Goal: Task Accomplishment & Management: Use online tool/utility

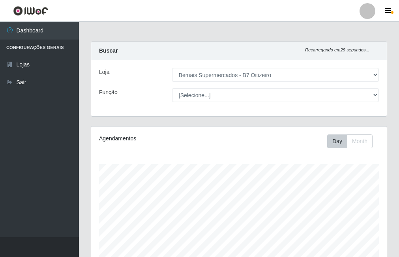
select select "411"
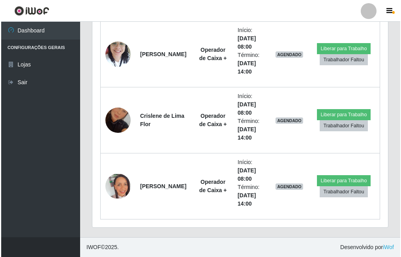
scroll to position [164, 296]
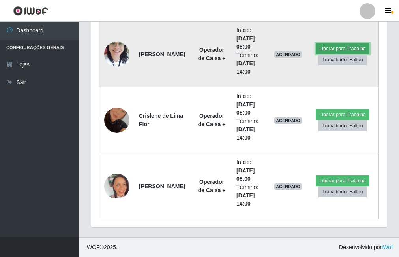
click at [339, 47] on button "Liberar para Trabalho" at bounding box center [342, 48] width 53 height 11
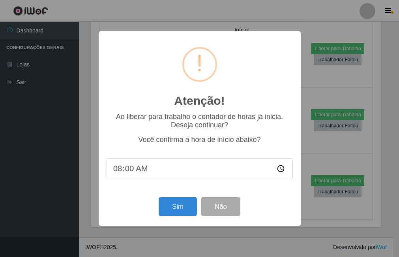
scroll to position [164, 292]
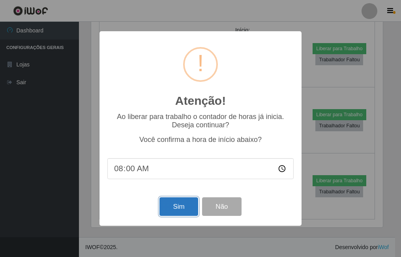
click at [182, 216] on button "Sim" at bounding box center [179, 206] width 38 height 19
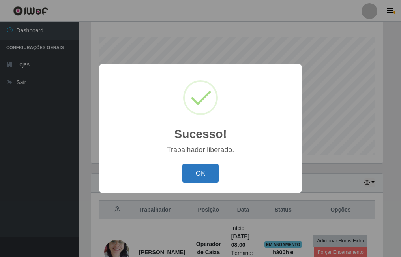
click at [205, 169] on button "OK" at bounding box center [200, 173] width 37 height 19
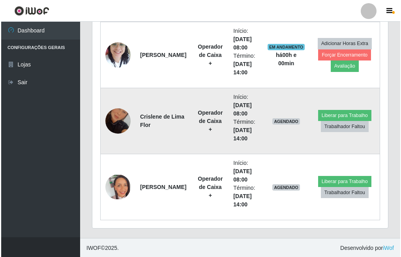
scroll to position [325, 0]
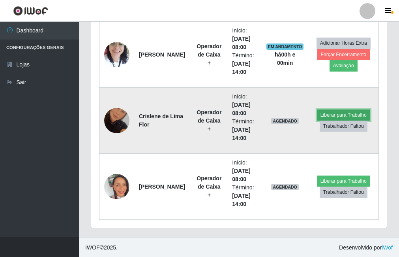
click at [340, 117] on button "Liberar para Trabalho" at bounding box center [343, 114] width 53 height 11
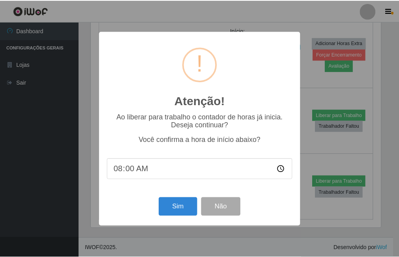
scroll to position [164, 292]
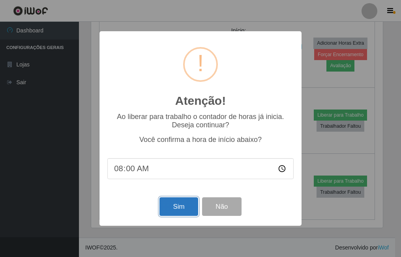
click at [163, 206] on button "Sim" at bounding box center [179, 206] width 38 height 19
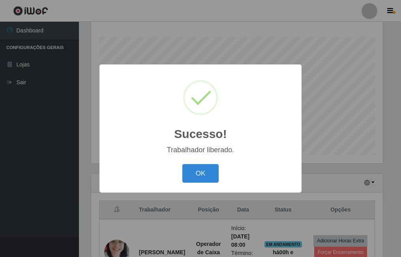
click at [182, 164] on button "OK" at bounding box center [200, 173] width 37 height 19
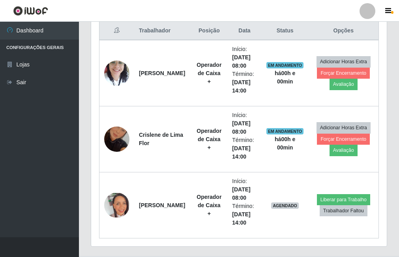
scroll to position [325, 0]
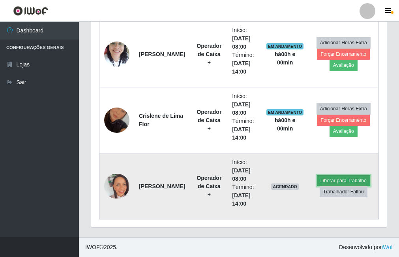
click at [324, 179] on button "Liberar para Trabalho" at bounding box center [343, 180] width 53 height 11
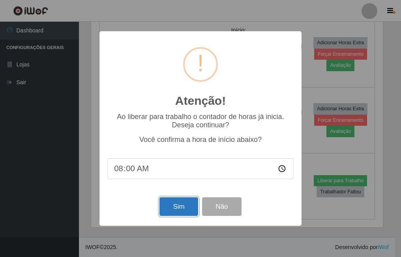
drag, startPoint x: 187, startPoint y: 212, endPoint x: 182, endPoint y: 207, distance: 7.3
click at [187, 212] on button "Sim" at bounding box center [179, 206] width 38 height 19
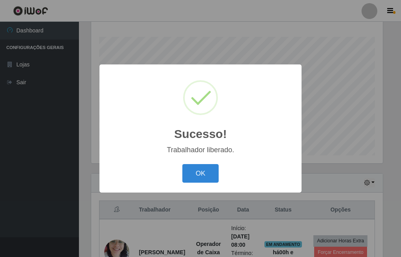
click at [182, 164] on button "OK" at bounding box center [200, 173] width 37 height 19
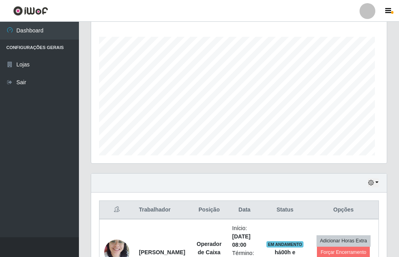
scroll to position [0, 0]
